Goal: Task Accomplishment & Management: Use online tool/utility

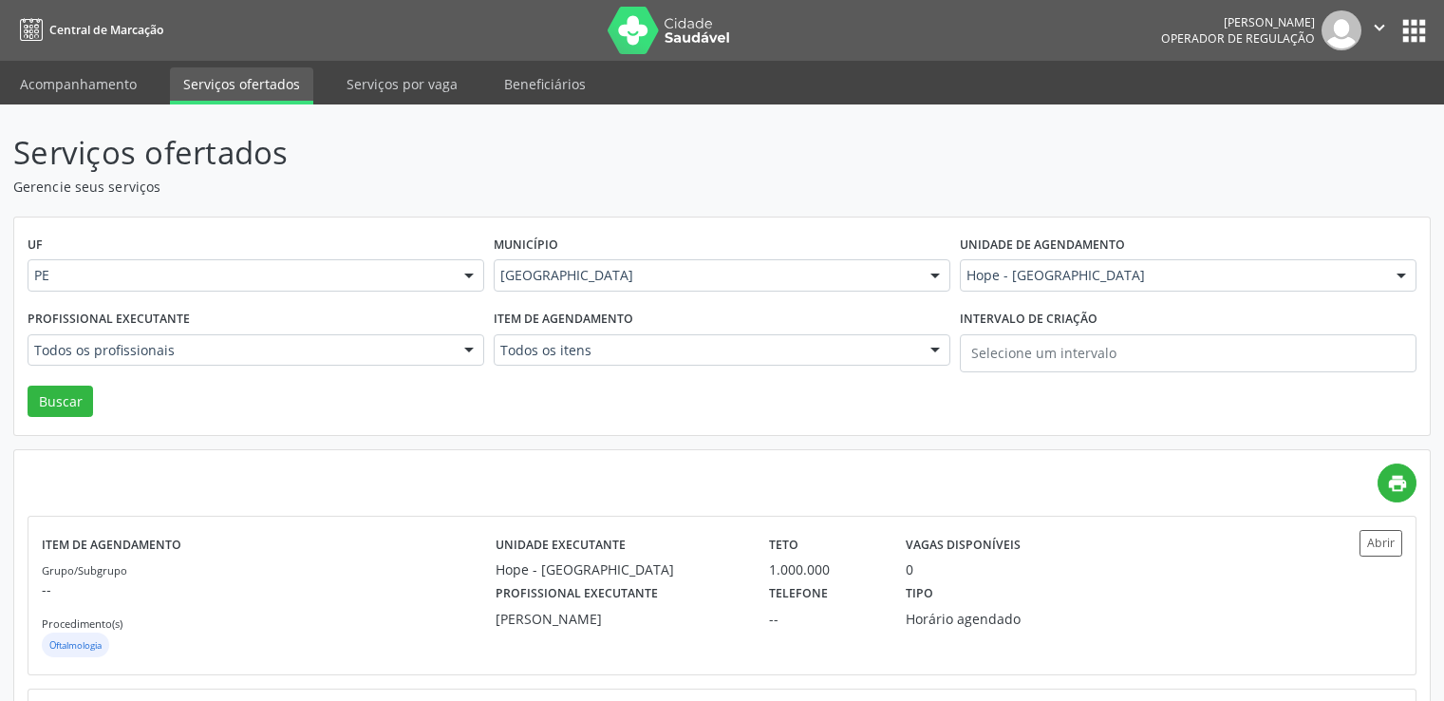
scroll to position [8, 0]
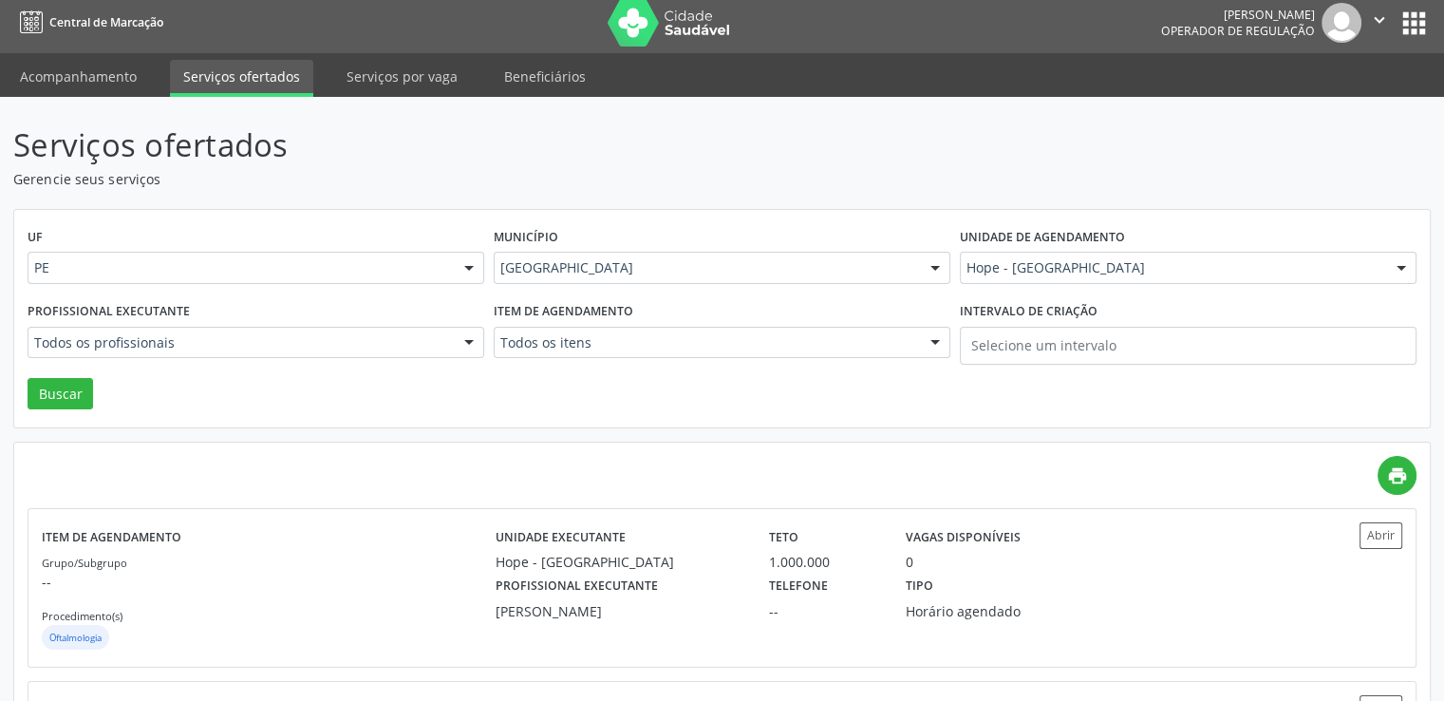
click at [744, 298] on div "Item de agendamento Todos os itens Todos os itens #0000 - Alergologia #0001 - A…" at bounding box center [722, 337] width 466 height 81
click at [847, 389] on div "UF PE PE Nenhum resultado encontrado para: " " Não há nenhuma opção para ser ex…" at bounding box center [721, 319] width 1415 height 218
click at [878, 220] on div "UF PE PE Nenhum resultado encontrado para: " " Não há nenhuma opção para ser ex…" at bounding box center [721, 319] width 1415 height 218
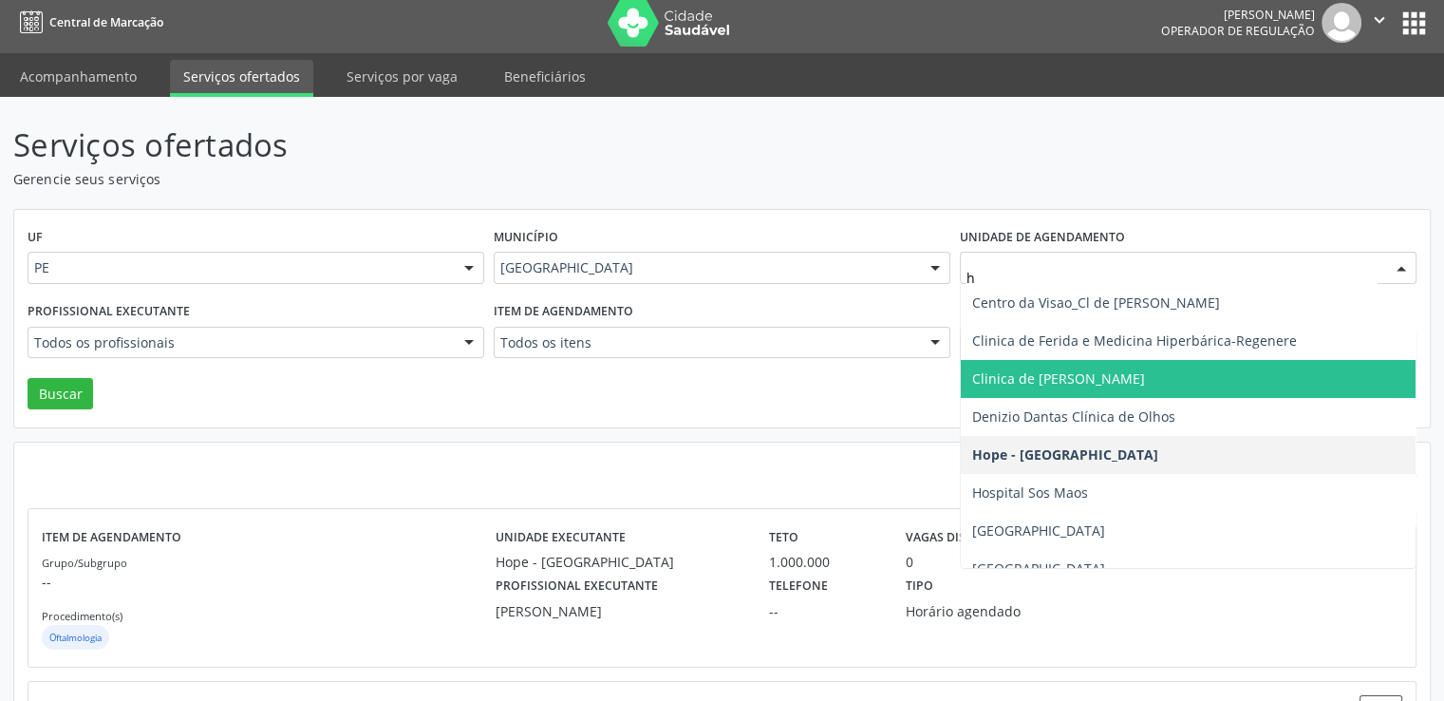
type input "hs"
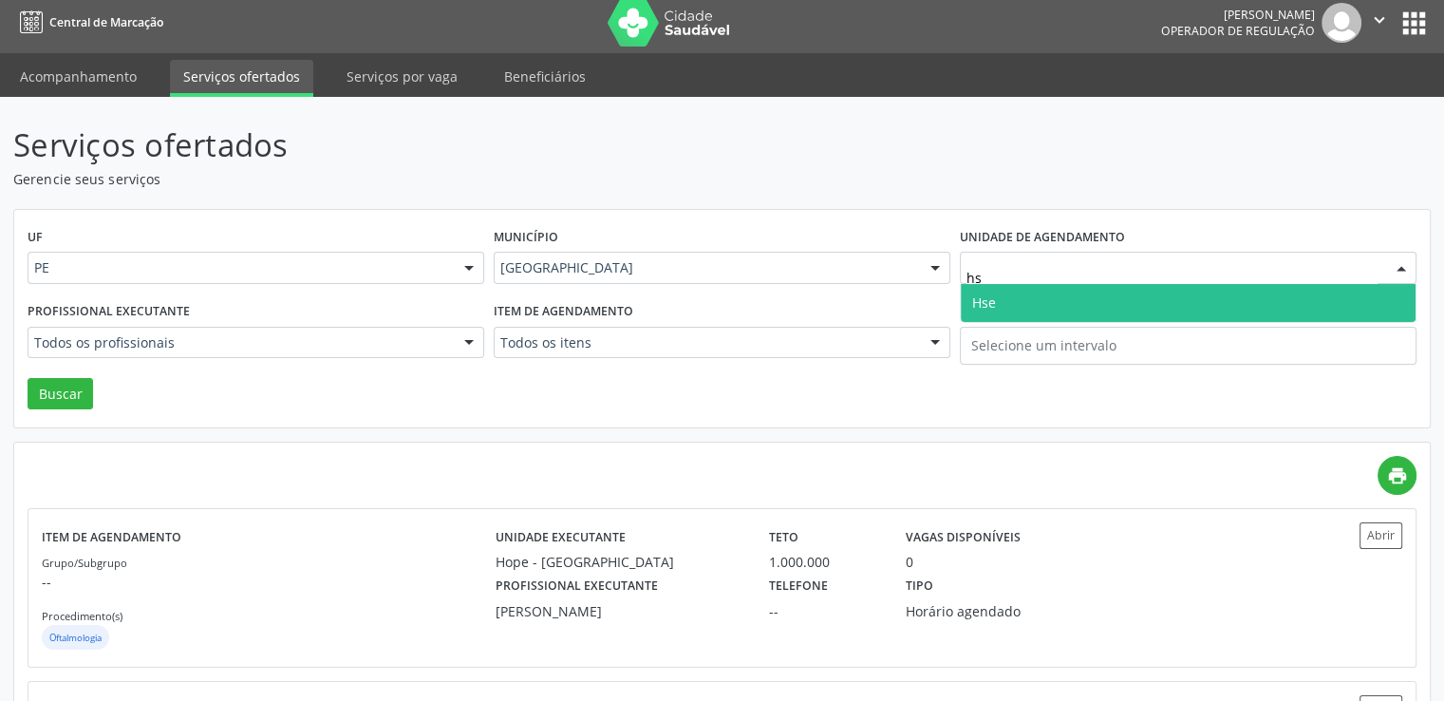
click at [997, 306] on span "Hse" at bounding box center [1188, 303] width 455 height 38
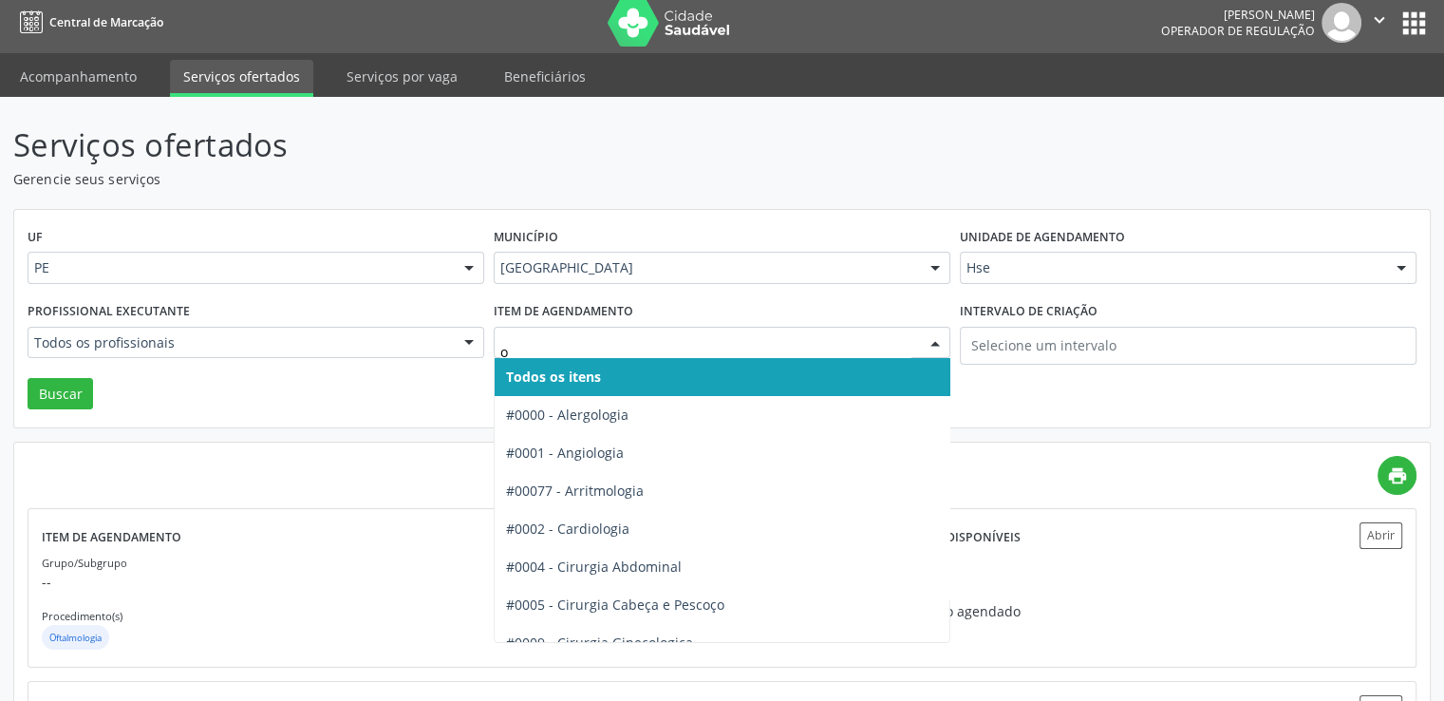
type input "ot"
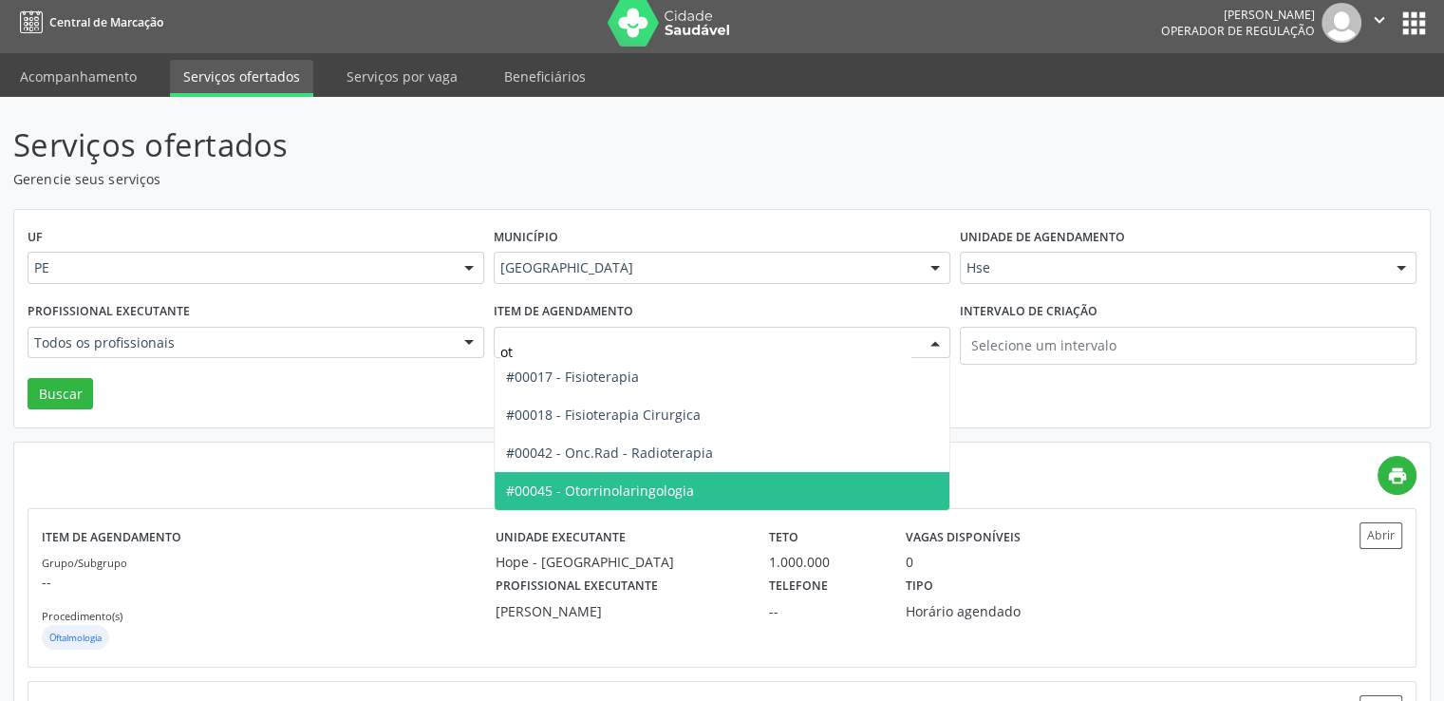
click at [723, 497] on span "#00045 - Otorrinolaringologia" at bounding box center [722, 491] width 455 height 38
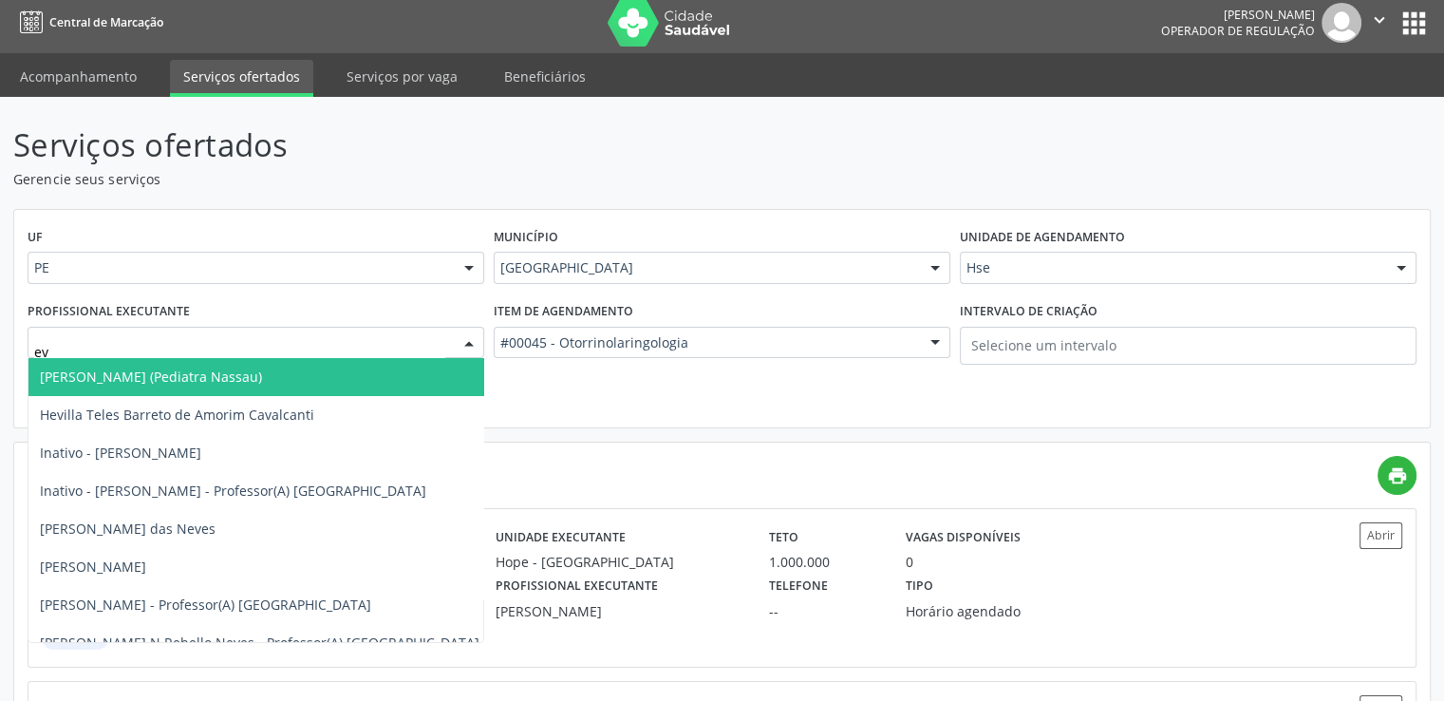
type input "e"
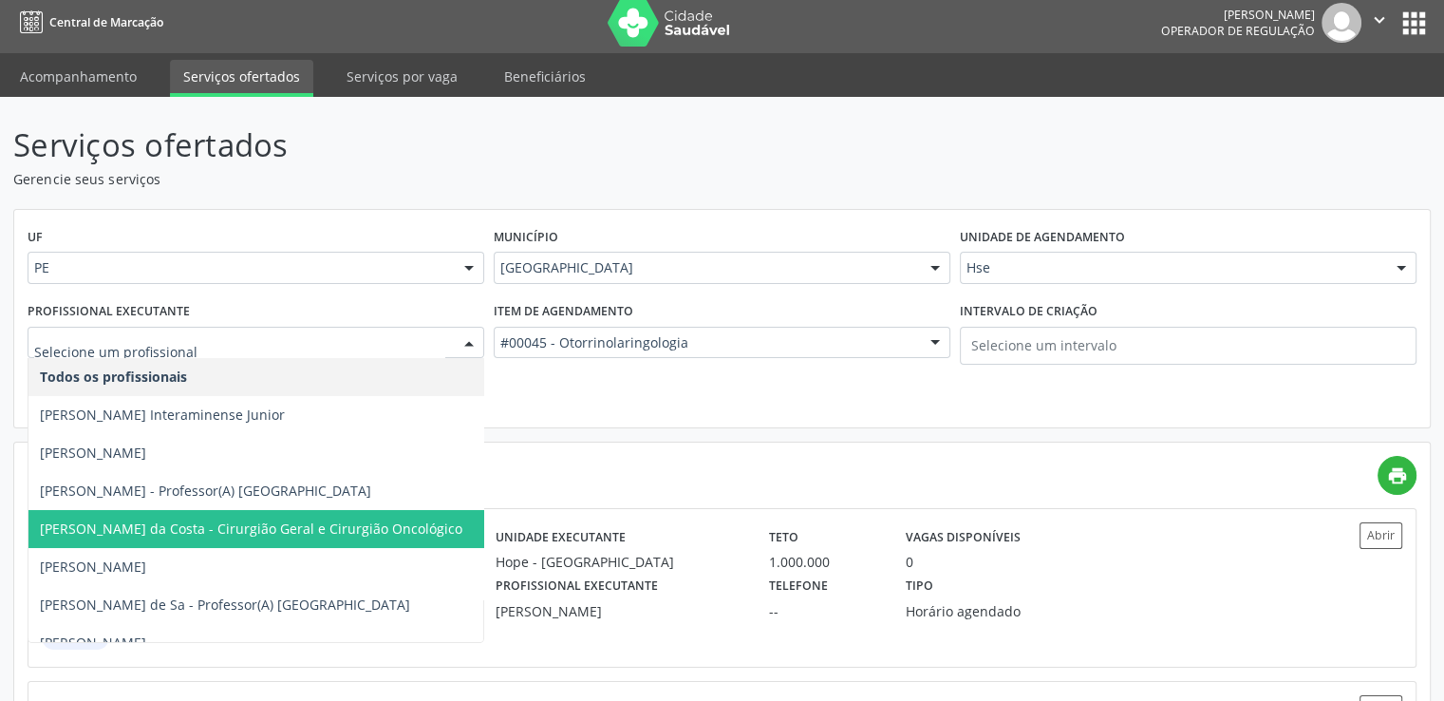
click at [515, 426] on div "UF PE PE Nenhum resultado encontrado para: " " Não há nenhuma opção para ser ex…" at bounding box center [721, 319] width 1417 height 220
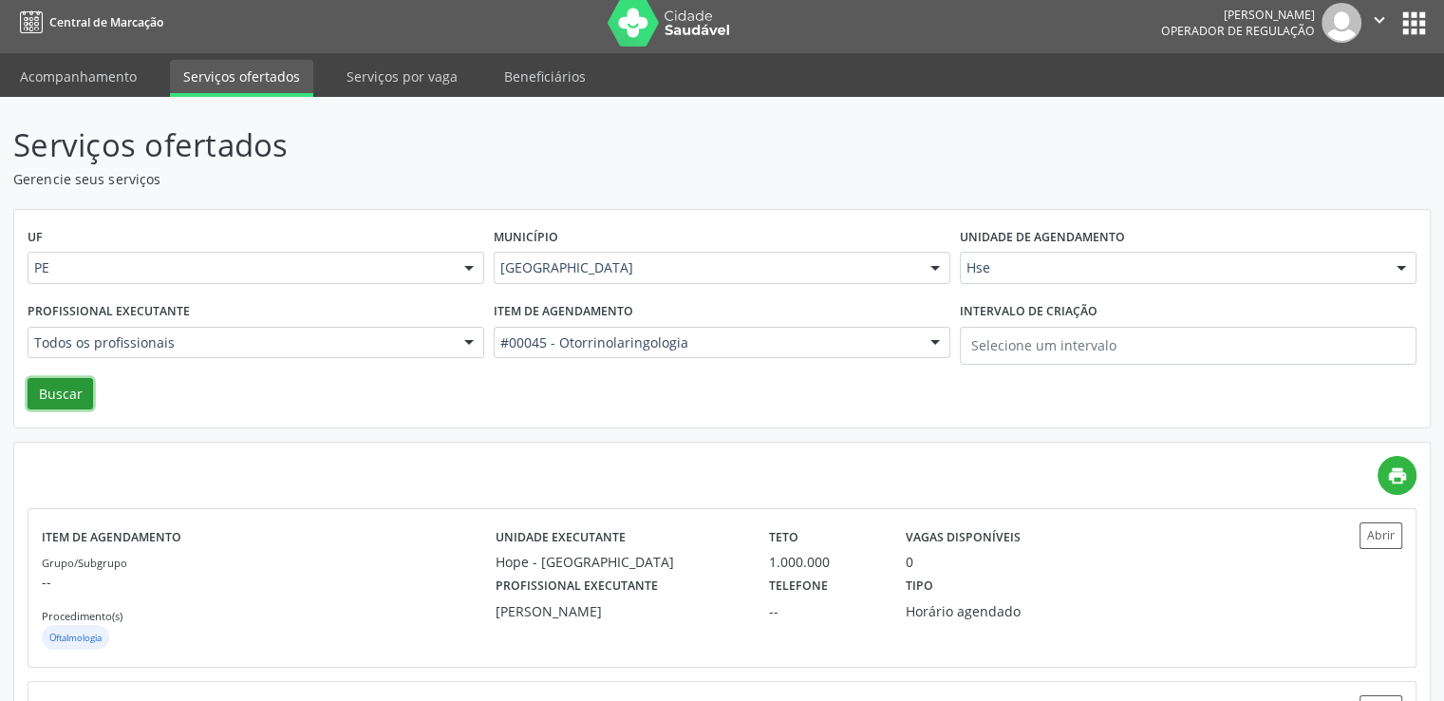
click at [64, 400] on button "Buscar" at bounding box center [60, 394] width 65 height 32
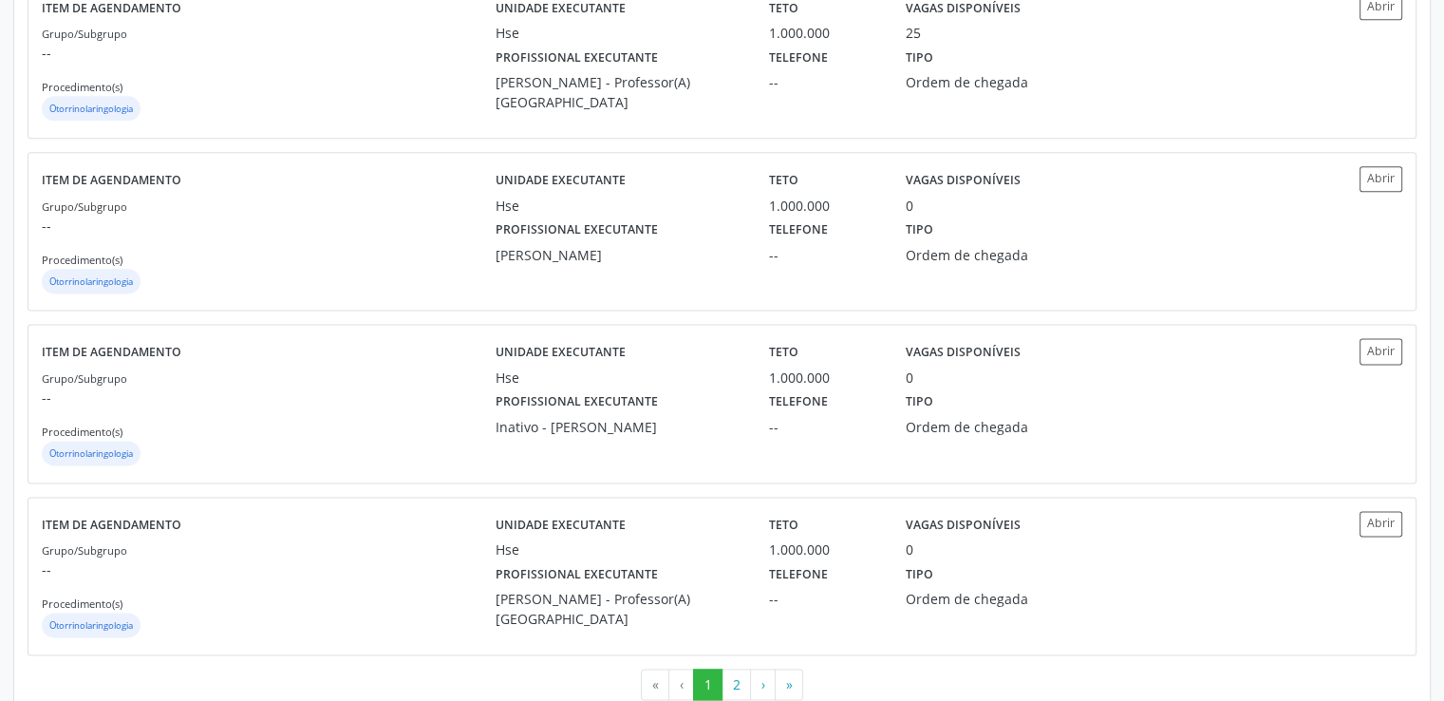
scroll to position [2463, 0]
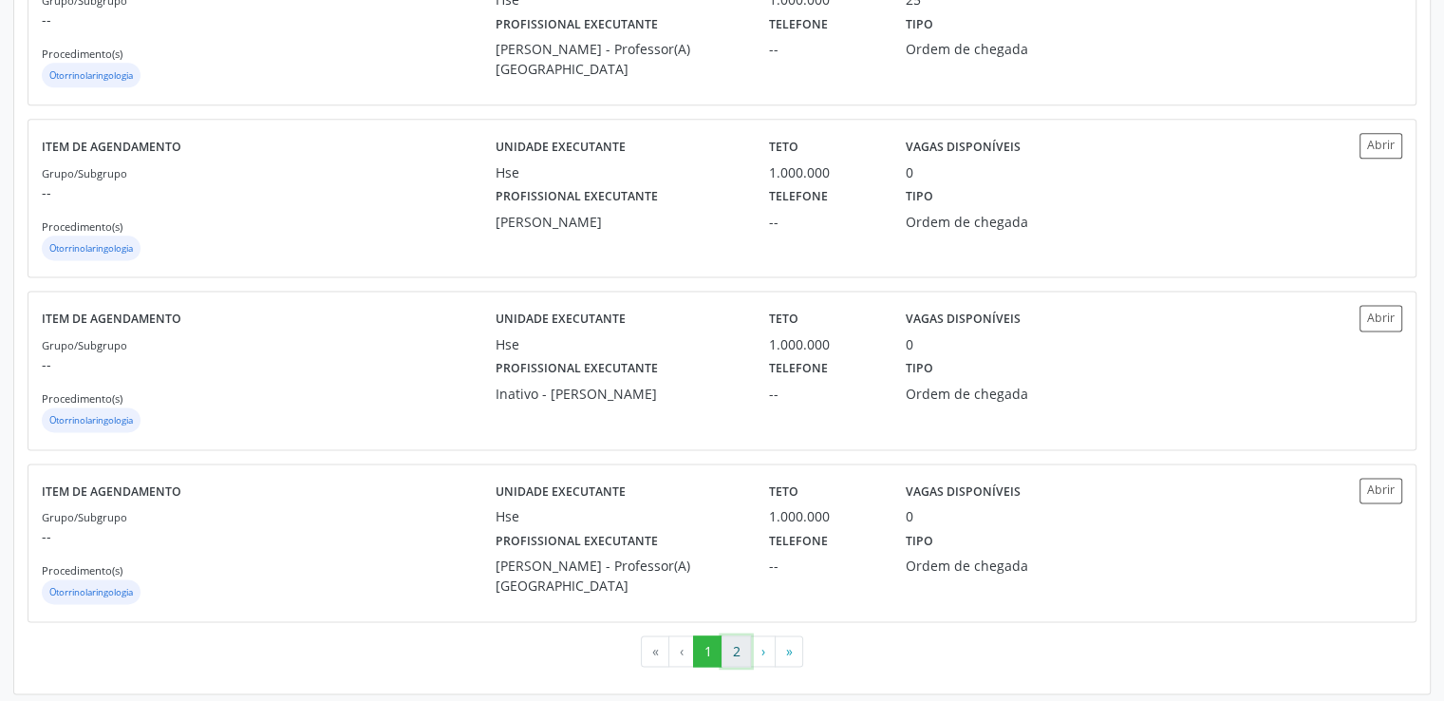
click at [736, 644] on button "2" at bounding box center [735, 651] width 29 height 32
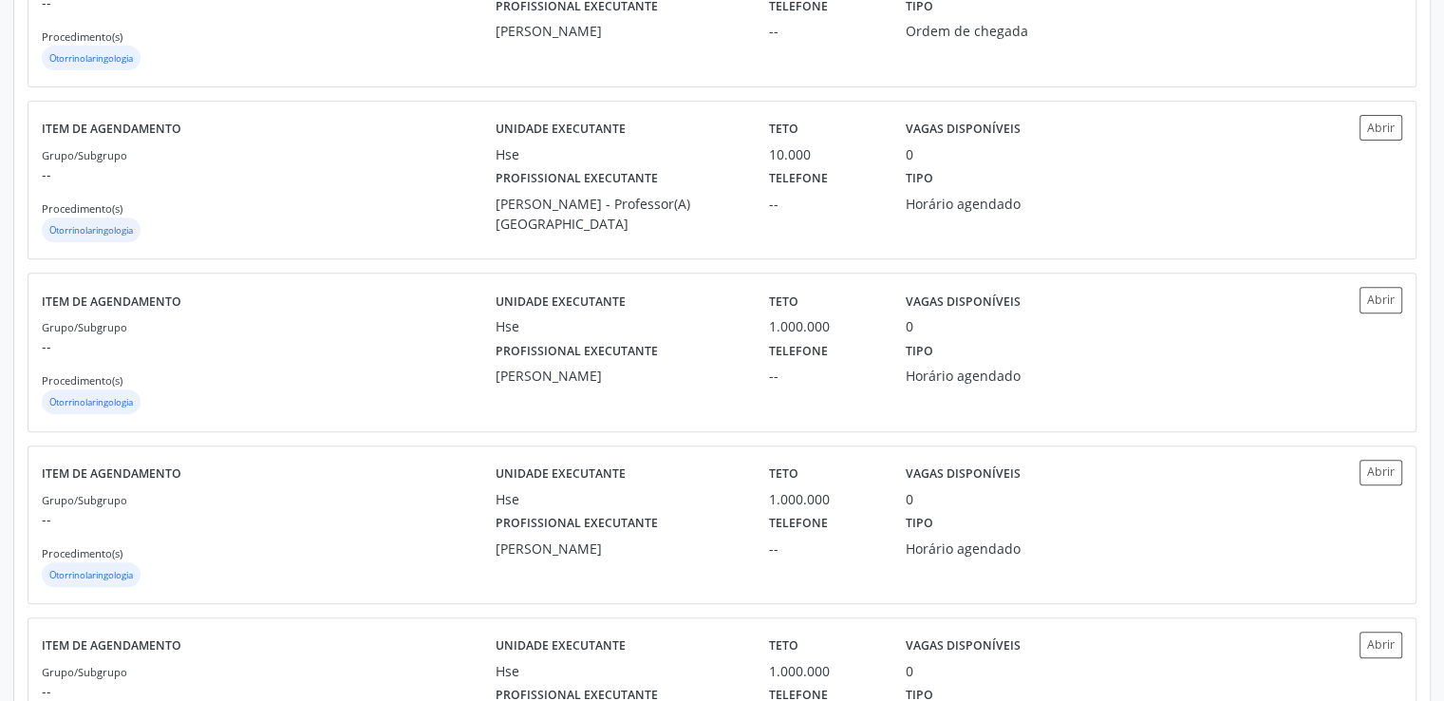
scroll to position [797, 0]
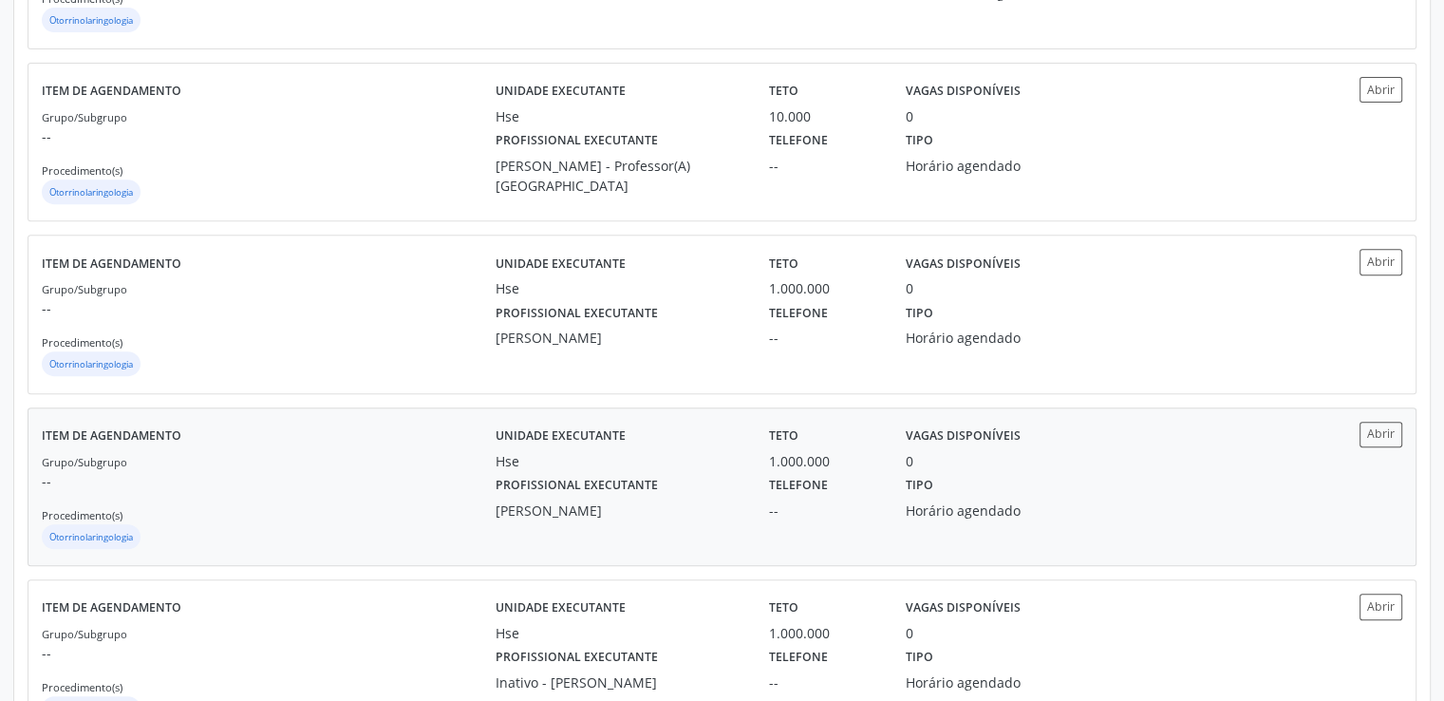
click at [1134, 471] on div "Profissional executante [PERSON_NAME] Telefone -- Tipo Horário agendado" at bounding box center [892, 495] width 820 height 49
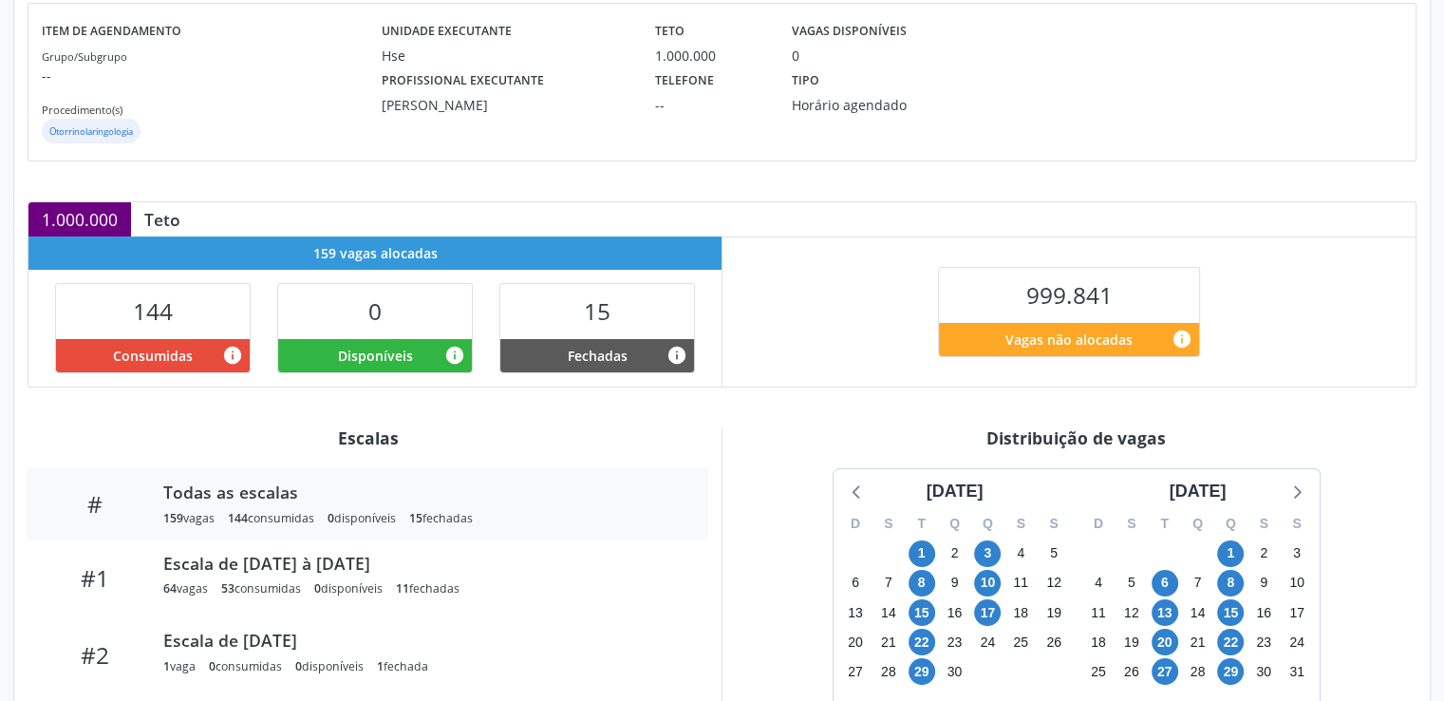
scroll to position [266, 0]
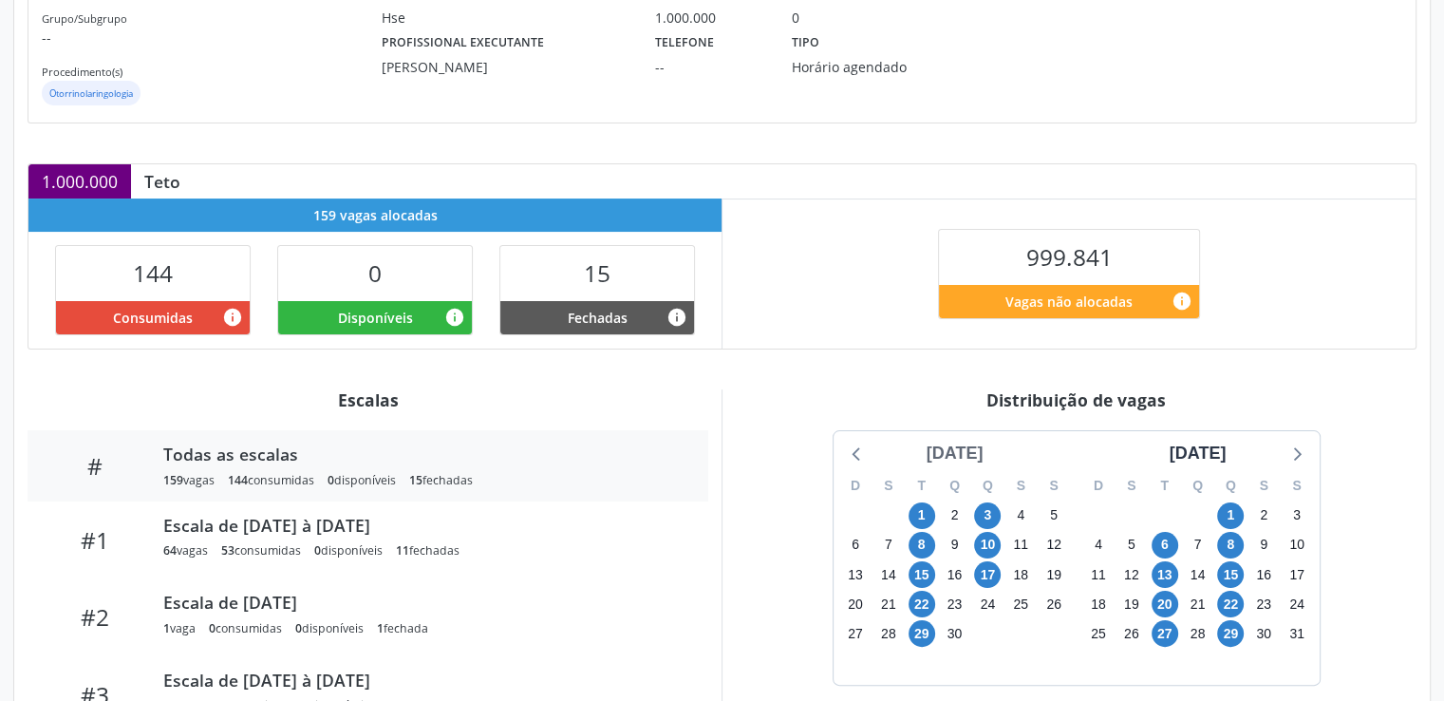
click at [949, 449] on div "junho 2021" at bounding box center [955, 453] width 72 height 26
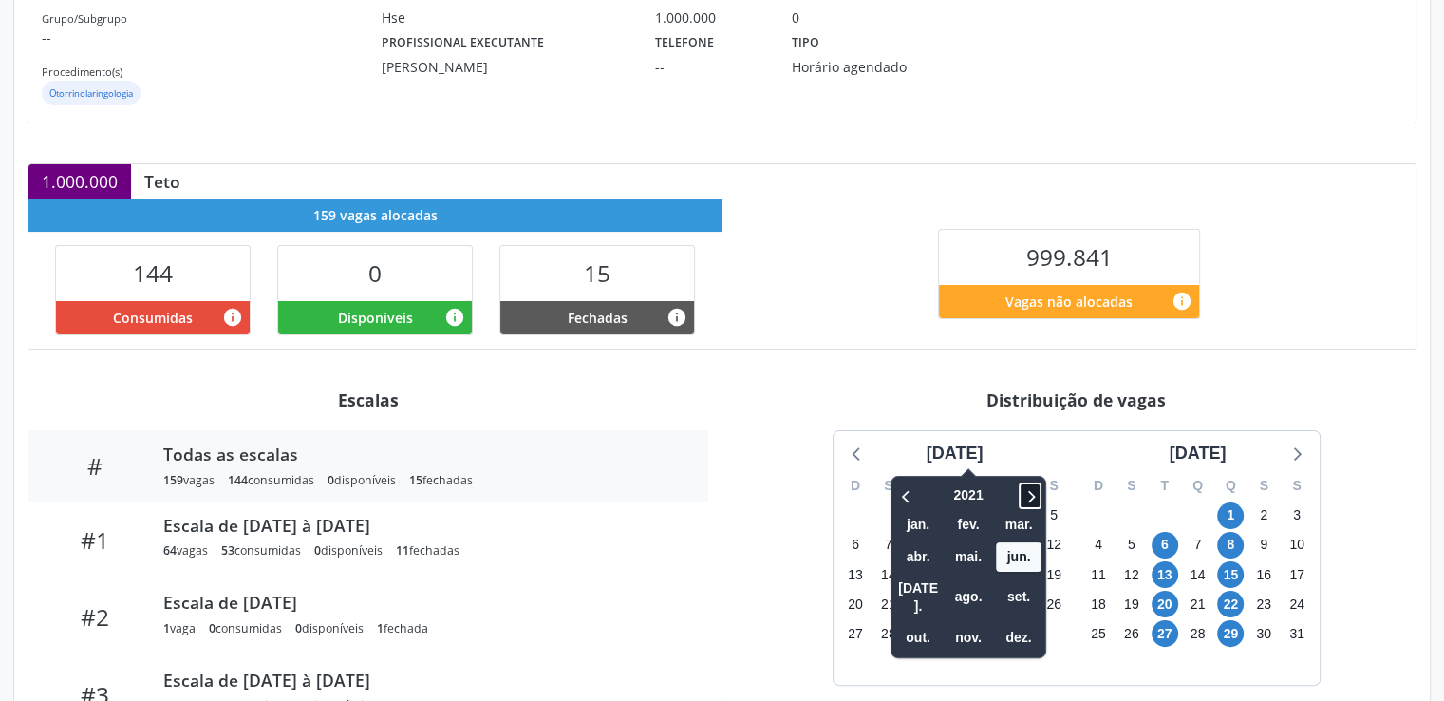
click at [1020, 498] on icon at bounding box center [1029, 495] width 19 height 23
click at [996, 586] on span "set." at bounding box center [1019, 596] width 46 height 29
